Goal: Check status: Check status

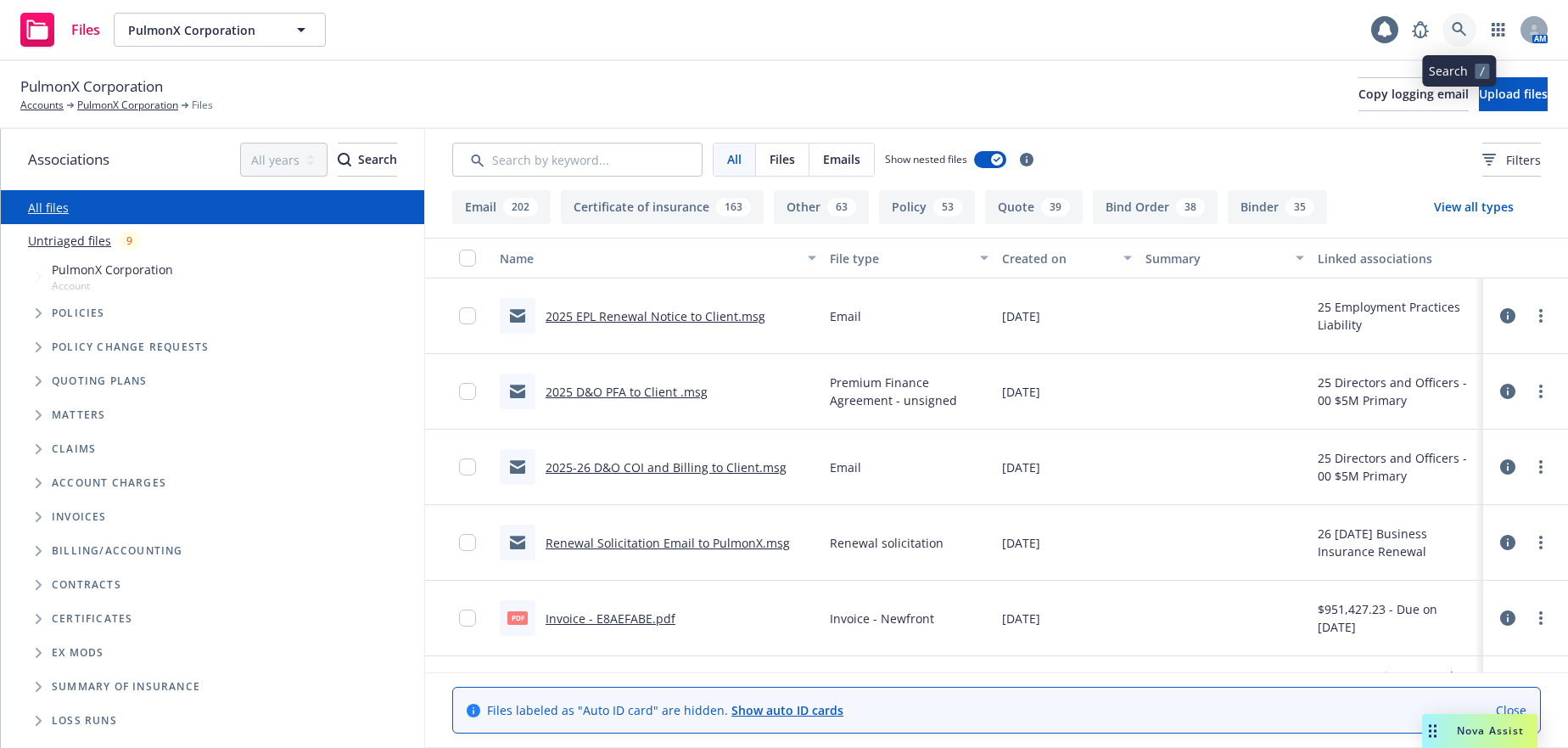
click at [1458, 29] on icon at bounding box center [1459, 29] width 16 height 16
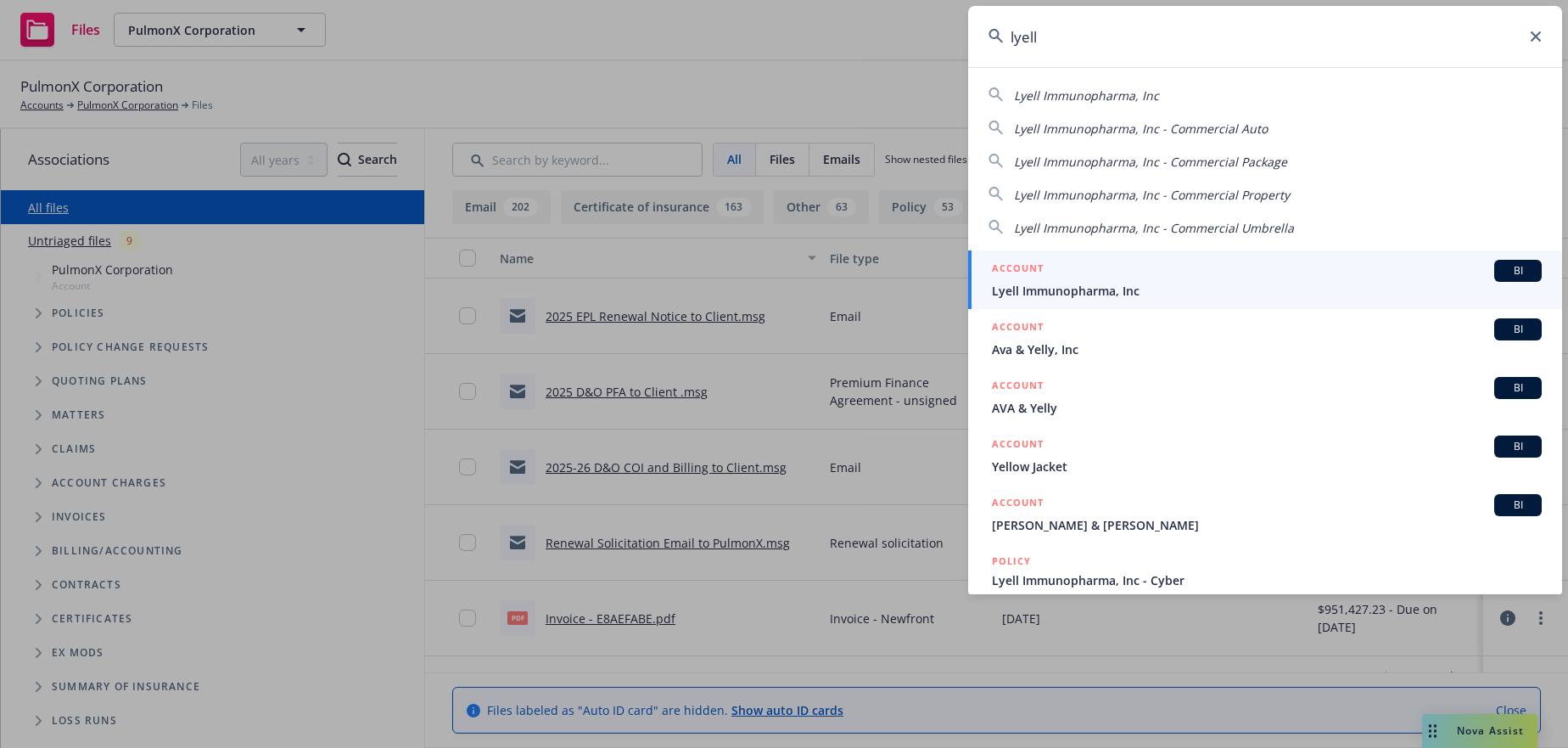
type input "lyell"
click at [1088, 289] on span "Lyell Immunopharma, Inc" at bounding box center [1267, 290] width 550 height 17
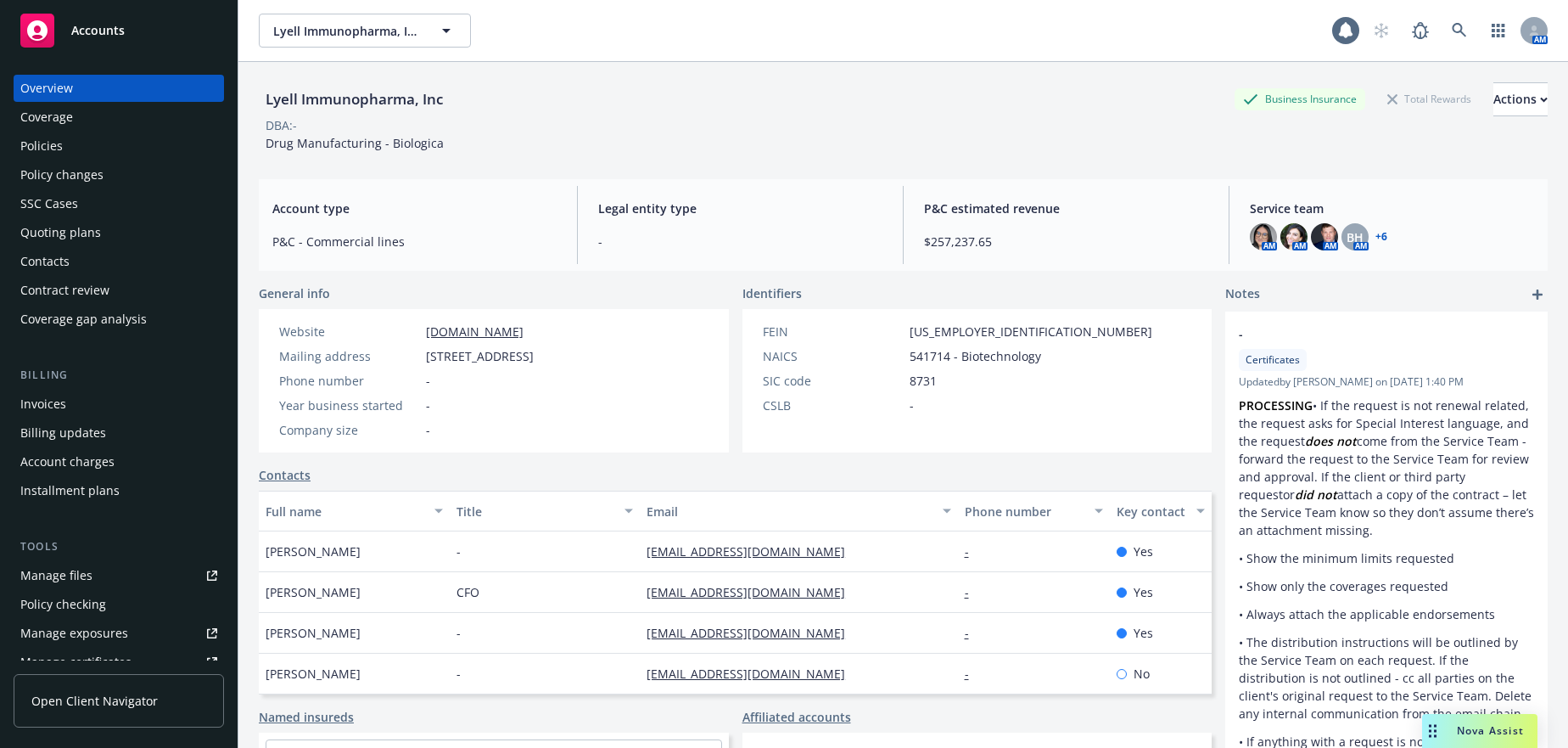
click at [94, 228] on div "Quoting plans" at bounding box center [61, 233] width 81 height 28
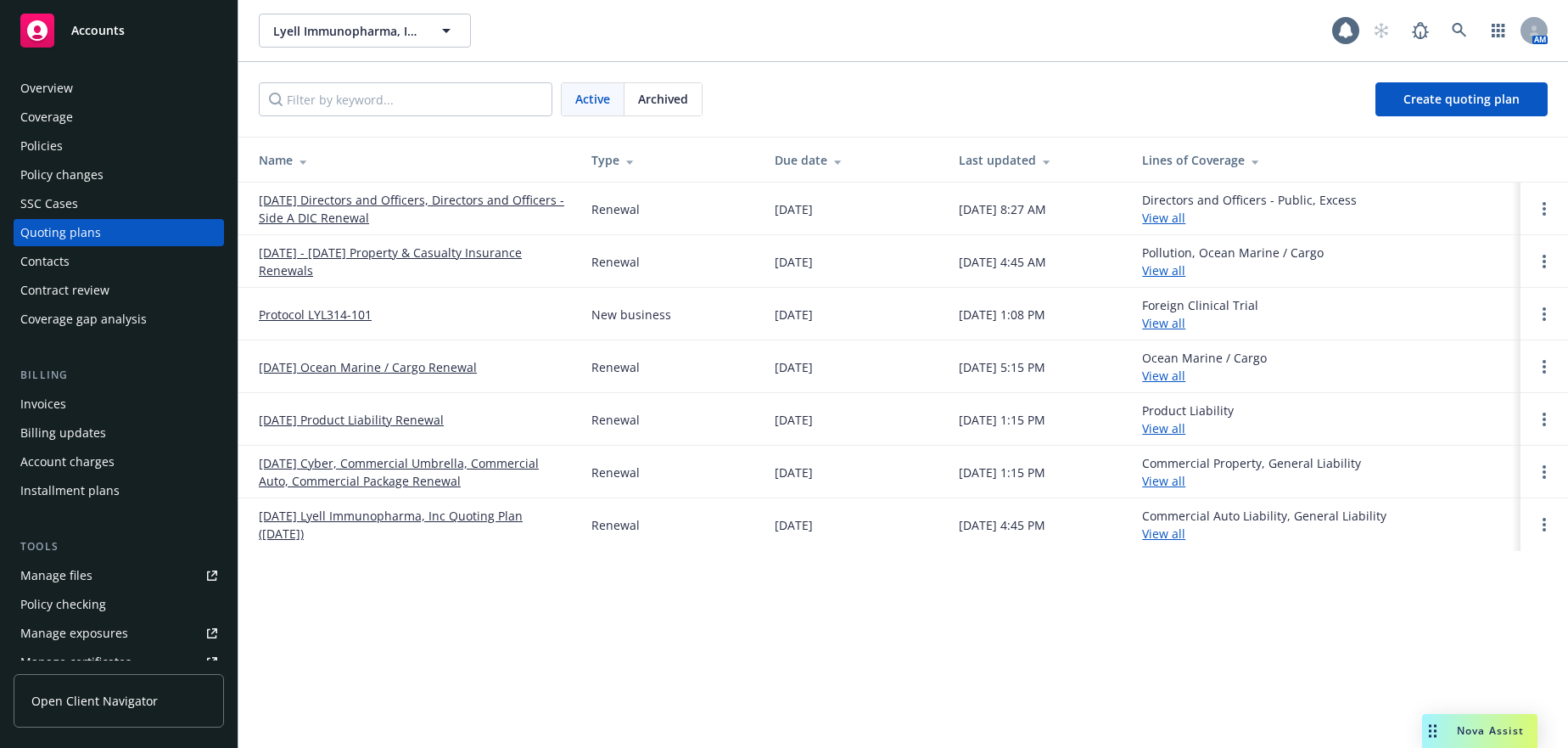
click at [338, 215] on link "[DATE] Directors and Officers, Directors and Officers - Side A DIC Renewal" at bounding box center [411, 209] width 305 height 36
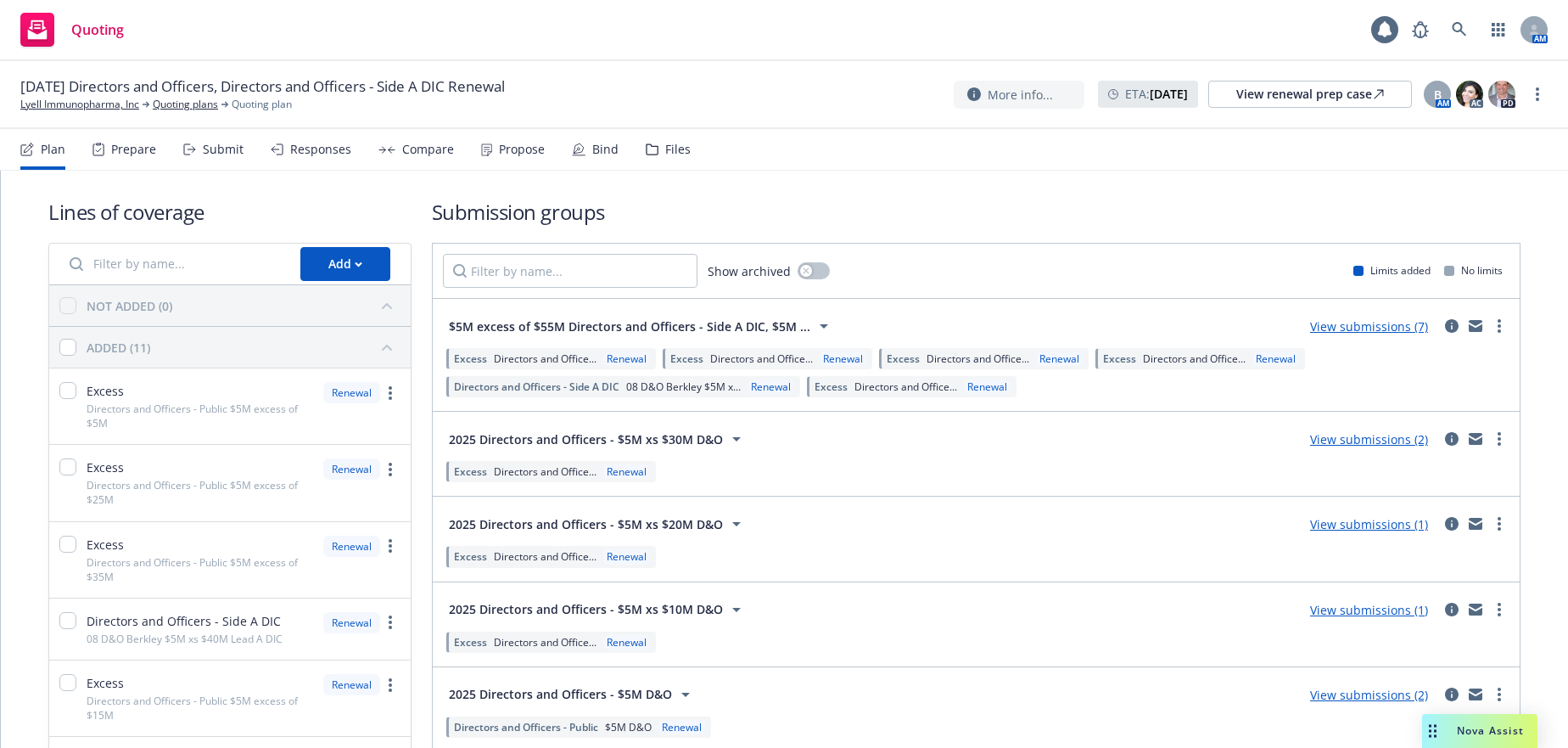
click at [665, 149] on div "Files" at bounding box center [678, 149] width 26 height 14
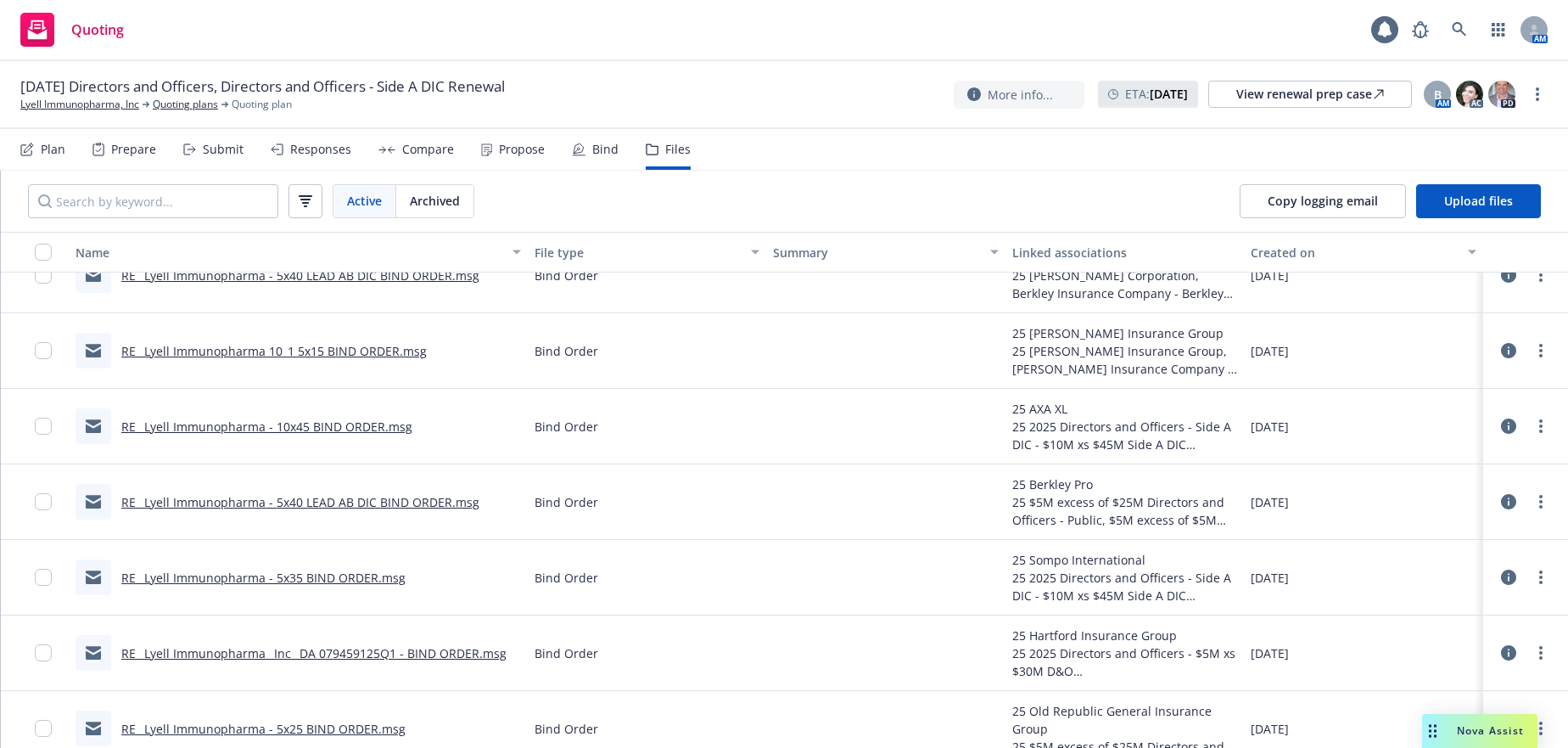
scroll to position [2123, 0]
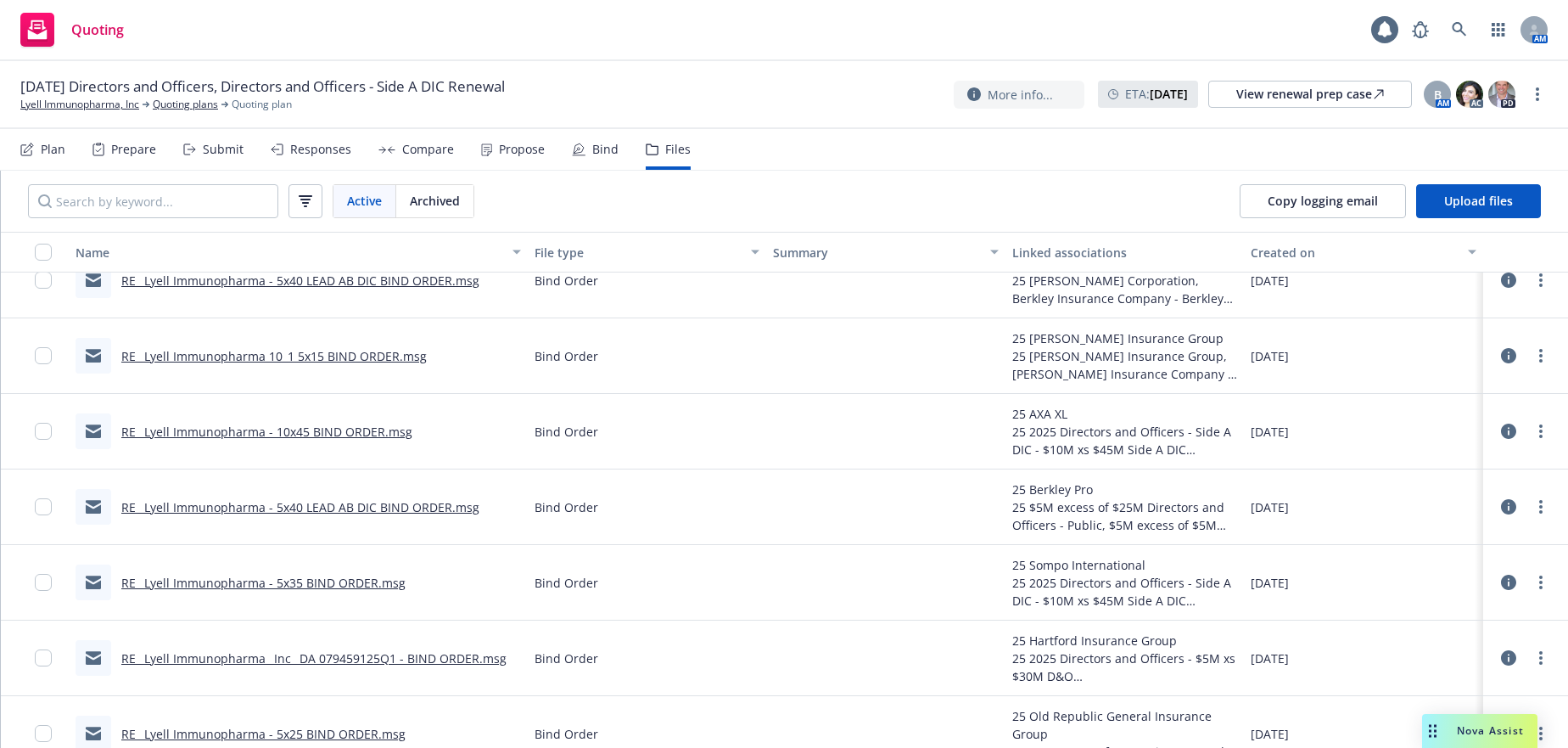
click at [592, 154] on div "Bind" at bounding box center [605, 149] width 27 height 14
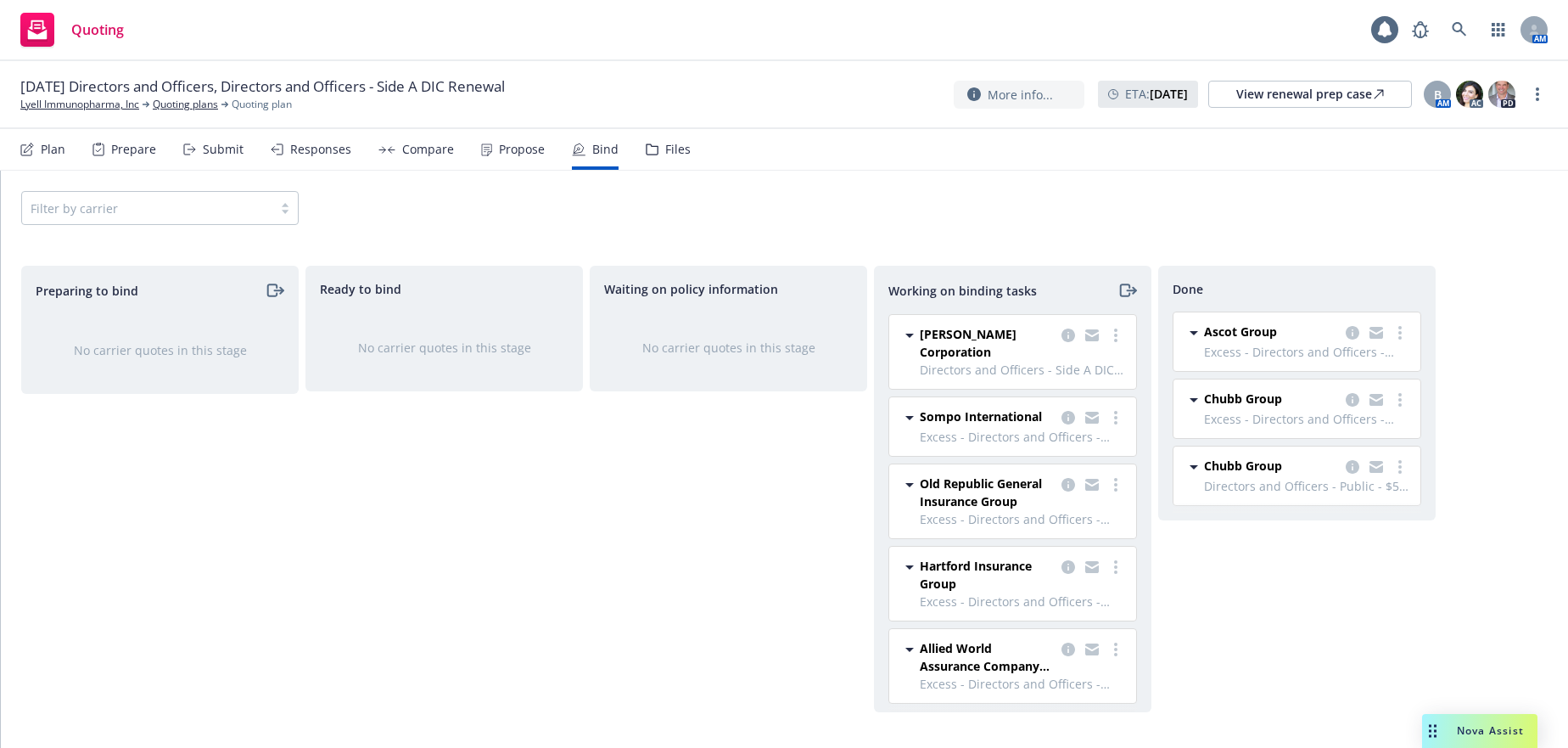
click at [506, 149] on div "Propose" at bounding box center [522, 149] width 46 height 14
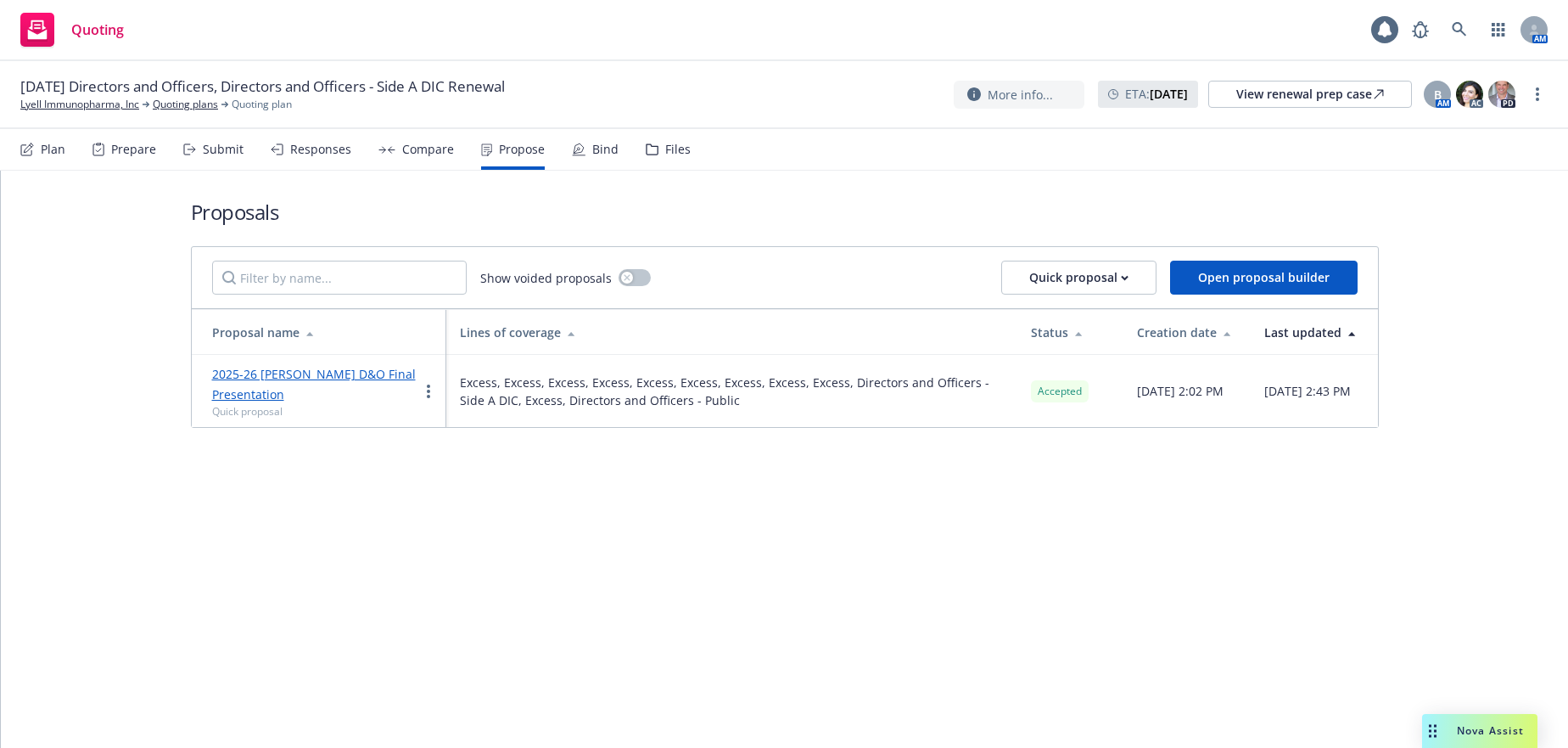
click at [431, 150] on div "Compare" at bounding box center [428, 149] width 52 height 14
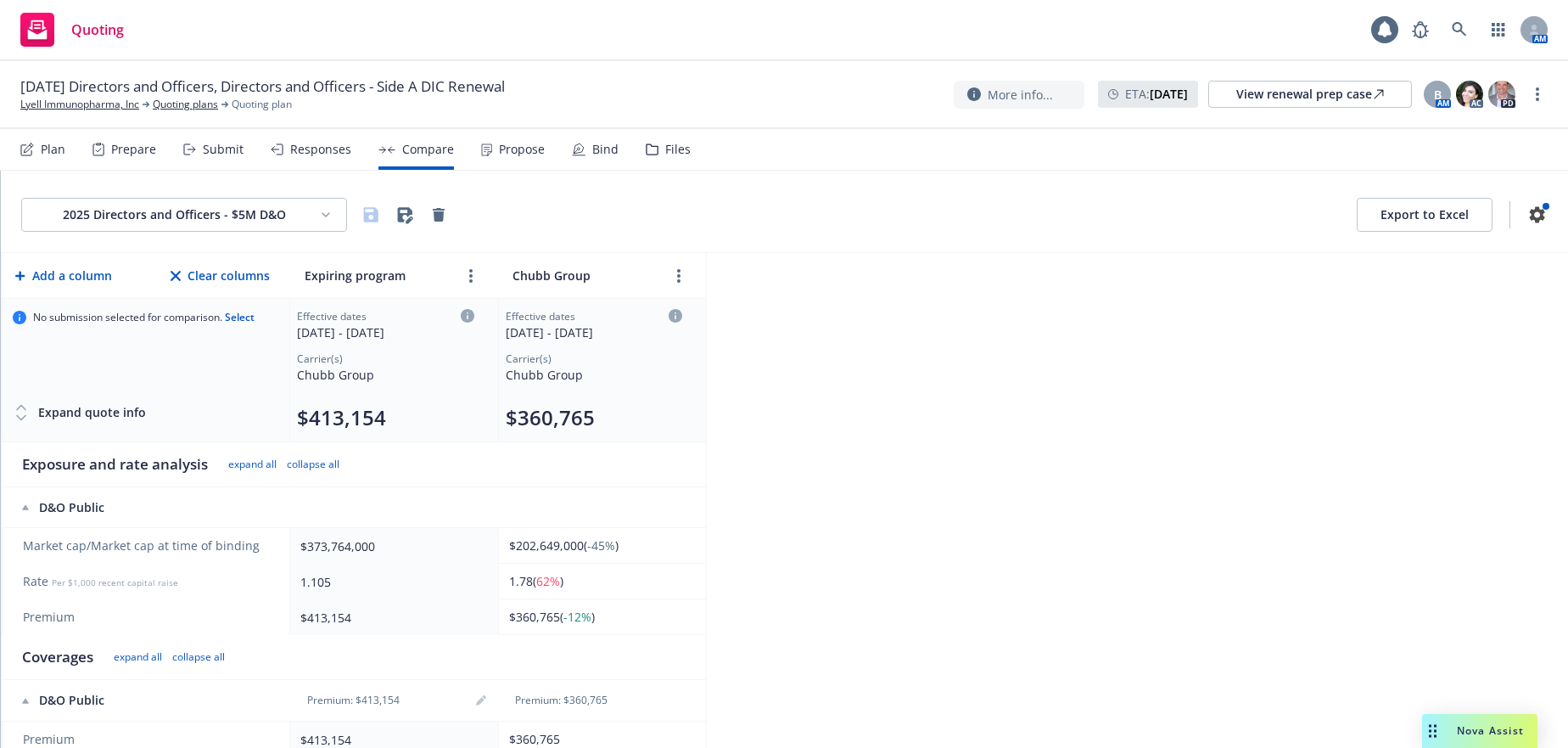
click at [315, 151] on div "Responses" at bounding box center [321, 149] width 61 height 14
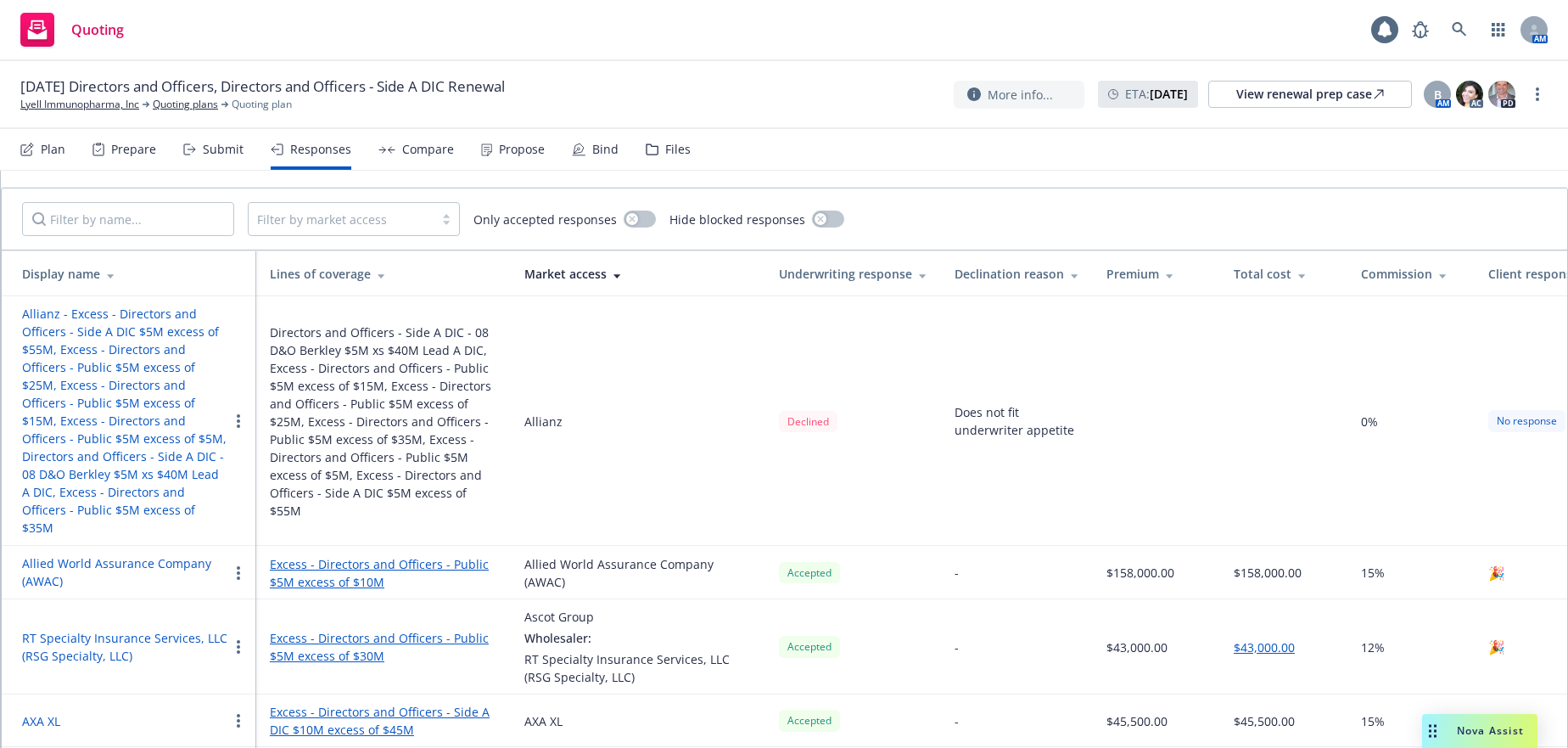
scroll to position [39, 0]
